Goal: Task Accomplishment & Management: Manage account settings

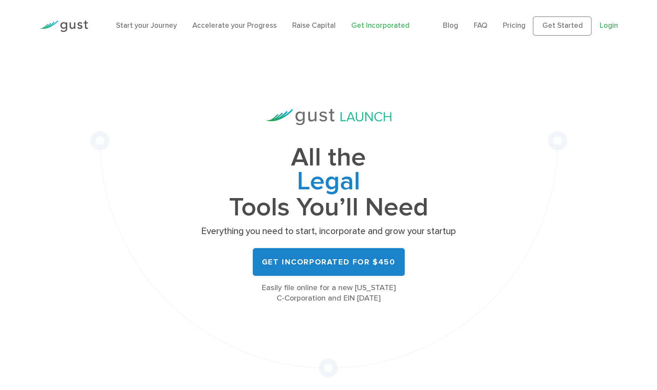
click at [613, 26] on link "Login" at bounding box center [608, 25] width 18 height 9
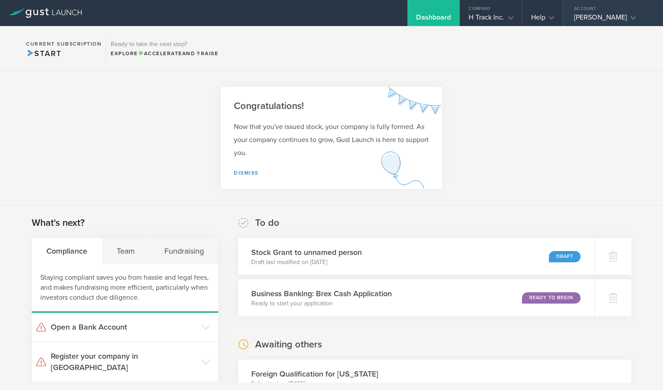
click at [636, 18] on polyline at bounding box center [633, 17] width 5 height 3
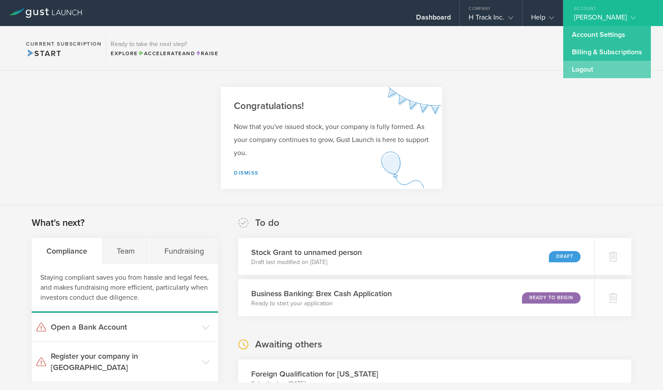
click at [580, 68] on link "Logout" at bounding box center [607, 69] width 88 height 17
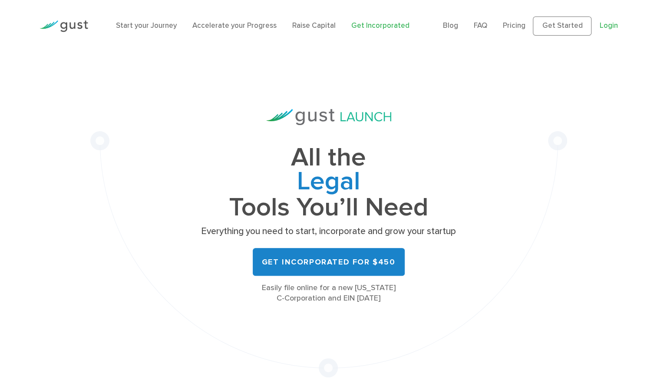
click at [612, 23] on link "Login" at bounding box center [608, 25] width 18 height 9
